Goal: Find specific page/section: Find specific page/section

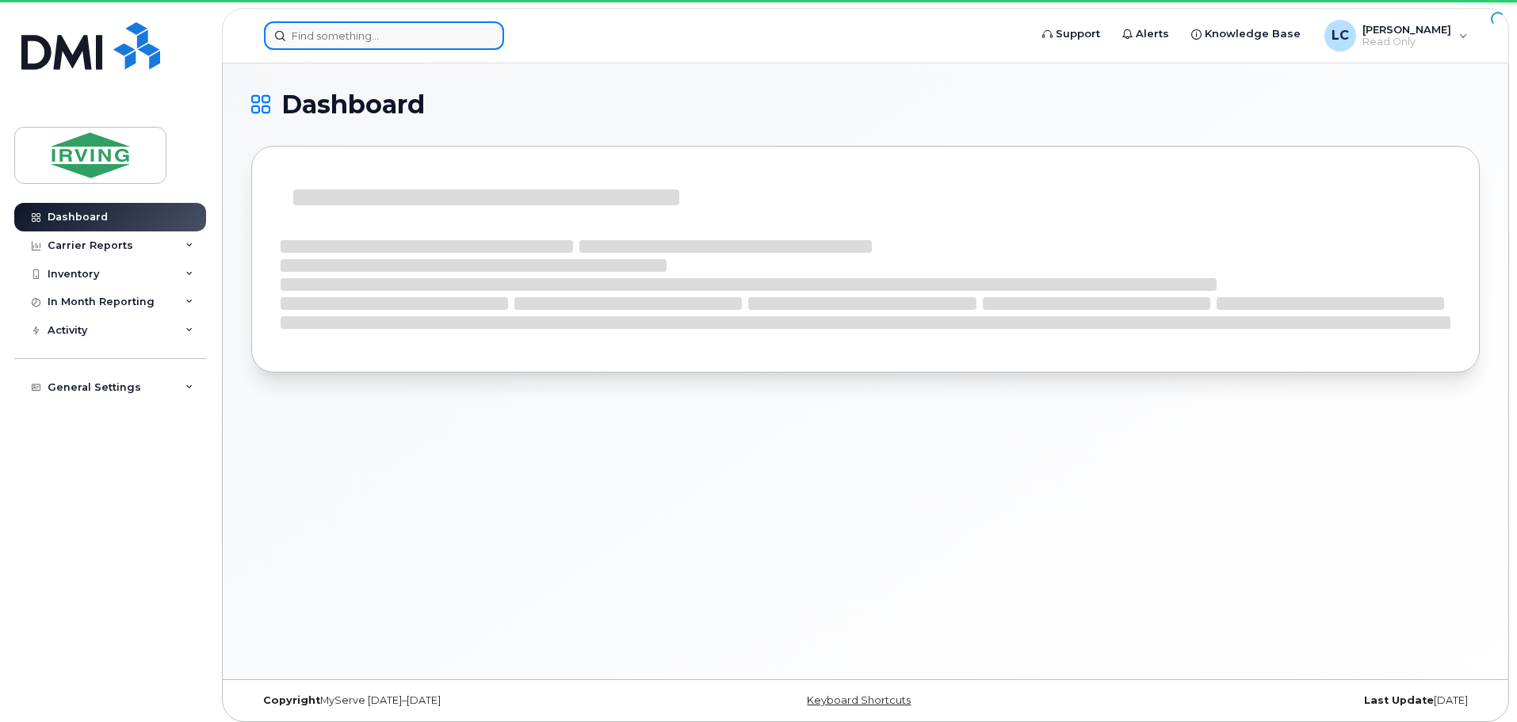
click at [327, 39] on input at bounding box center [384, 35] width 240 height 29
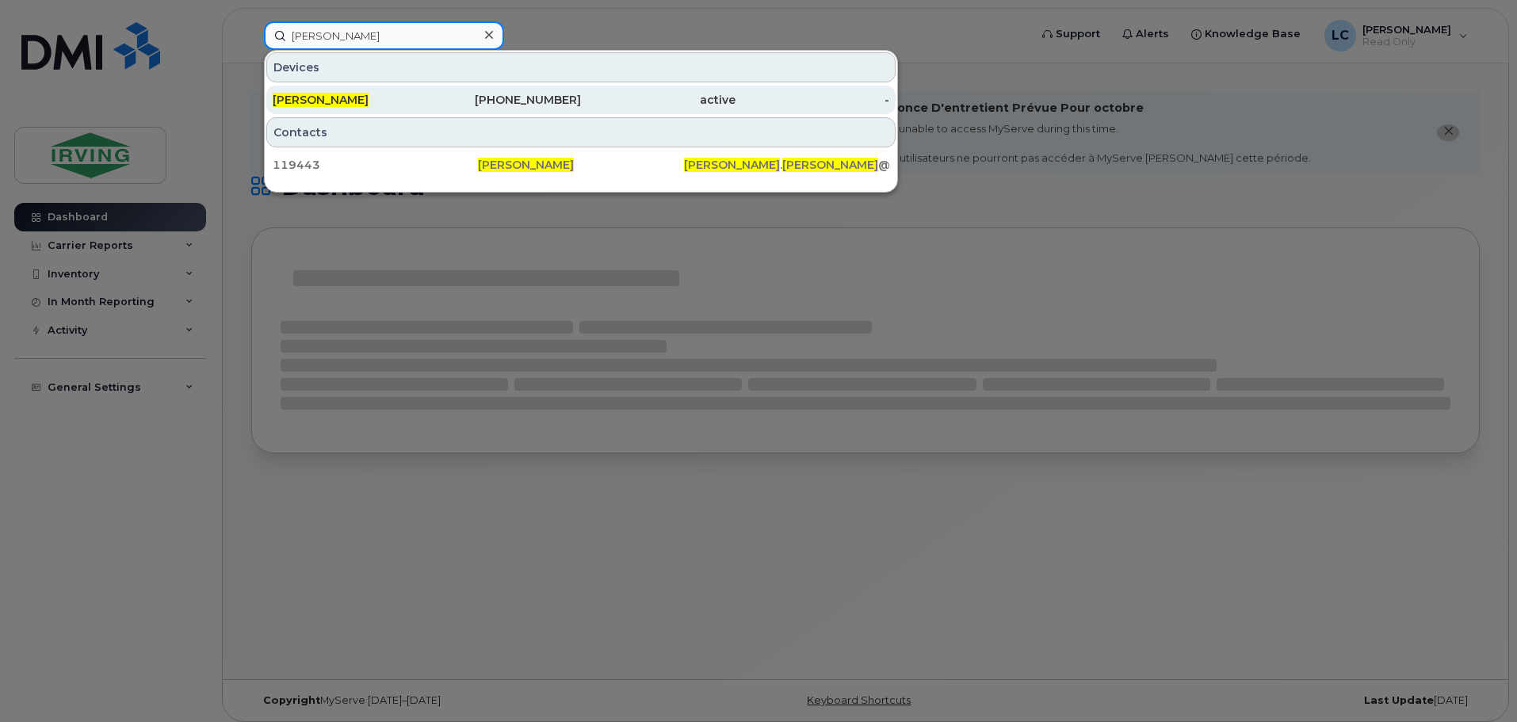
type input "[PERSON_NAME]"
click at [358, 101] on span "[PERSON_NAME]" at bounding box center [321, 100] width 96 height 14
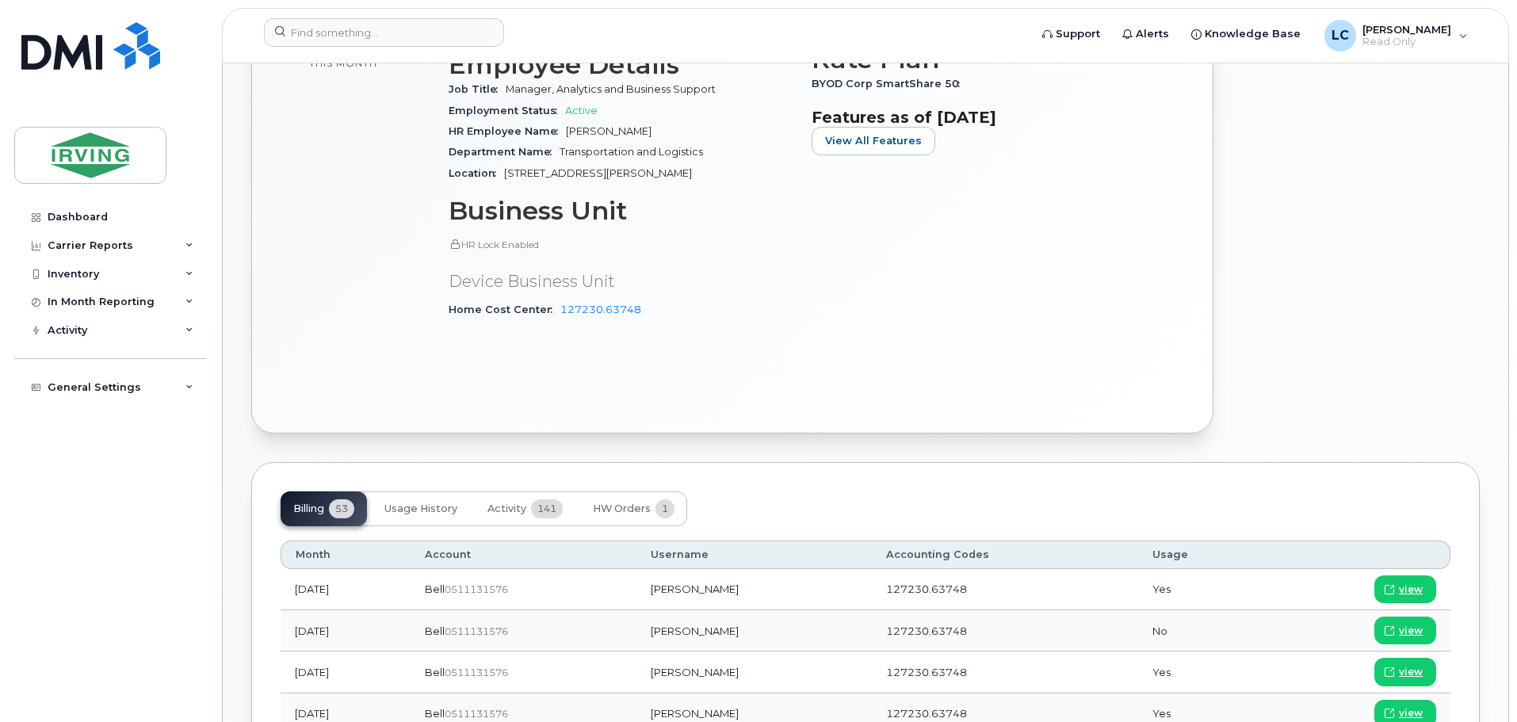
scroll to position [258, 0]
